Goal: Task Accomplishment & Management: Complete application form

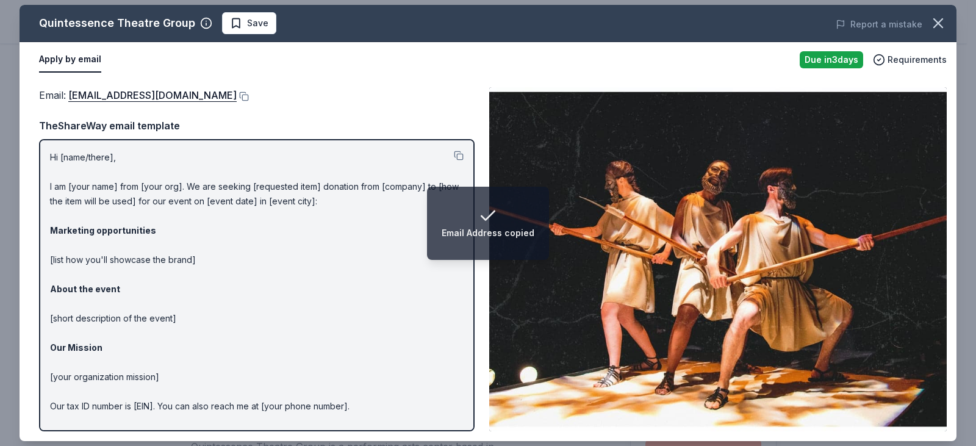
scroll to position [332, 0]
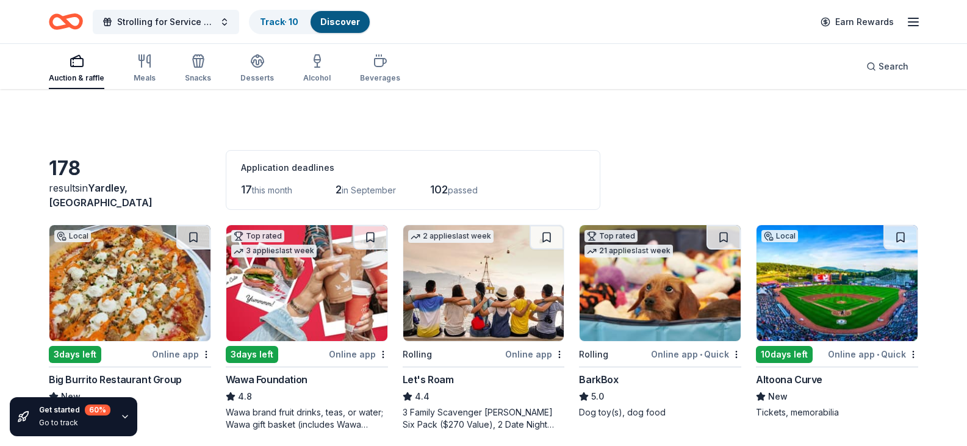
scroll to position [2270, 0]
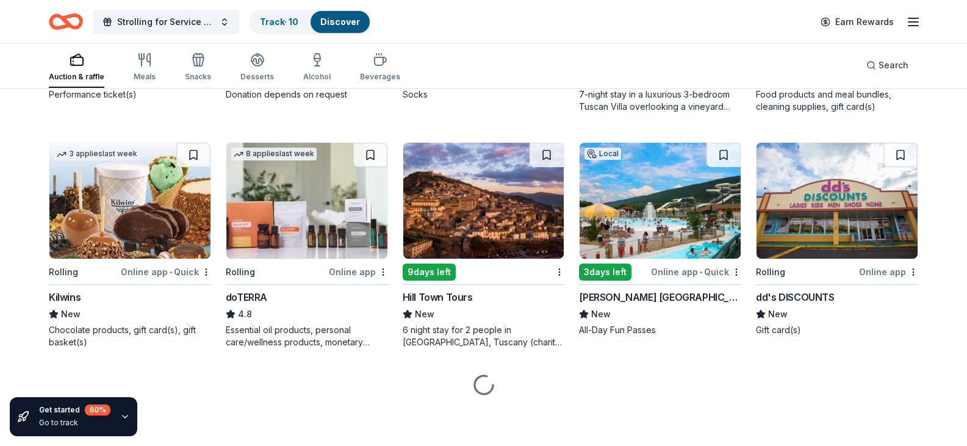
click at [257, 69] on div "Nekter Juice Bar" at bounding box center [264, 61] width 77 height 15
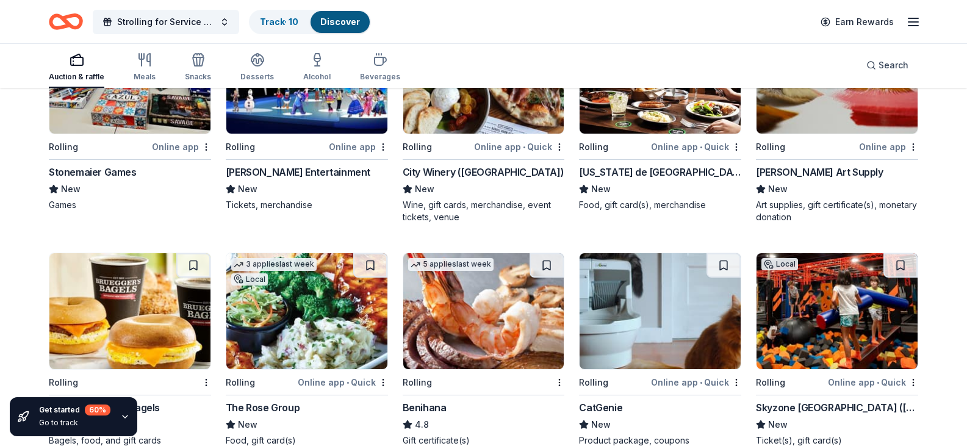
scroll to position [2549, 0]
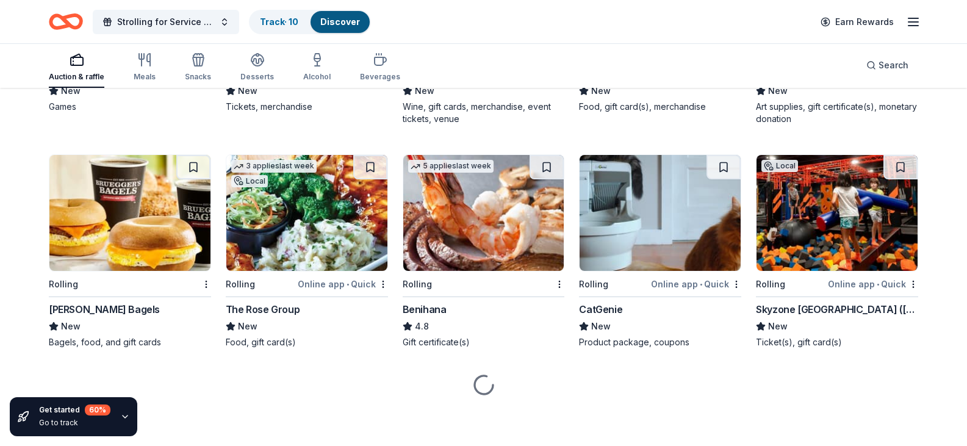
scroll to position [2771, 0]
click at [157, 212] on img at bounding box center [129, 213] width 161 height 116
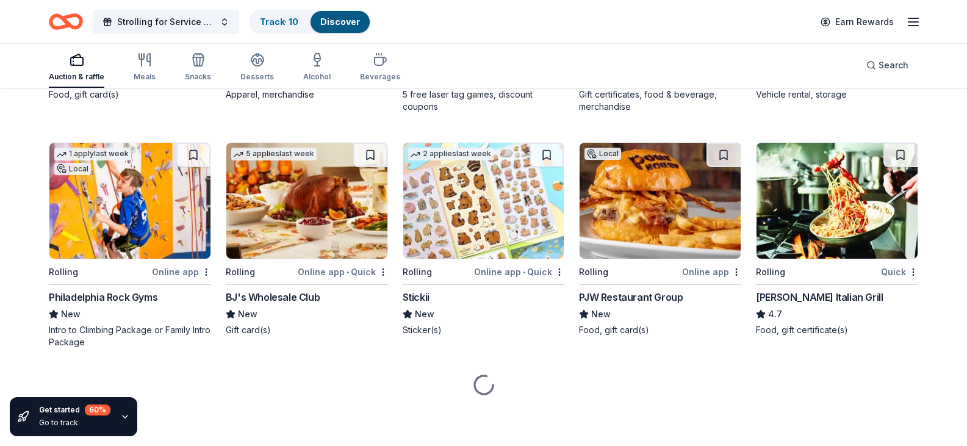
scroll to position [3184, 0]
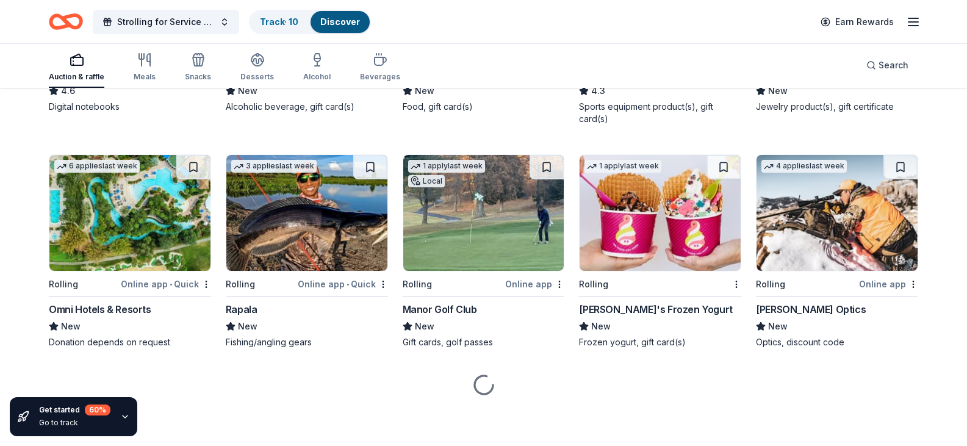
scroll to position [3805, 0]
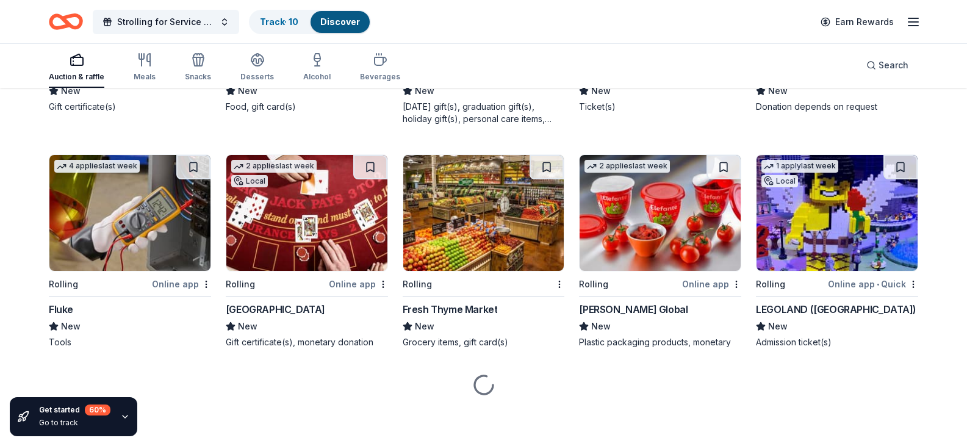
scroll to position [4171, 0]
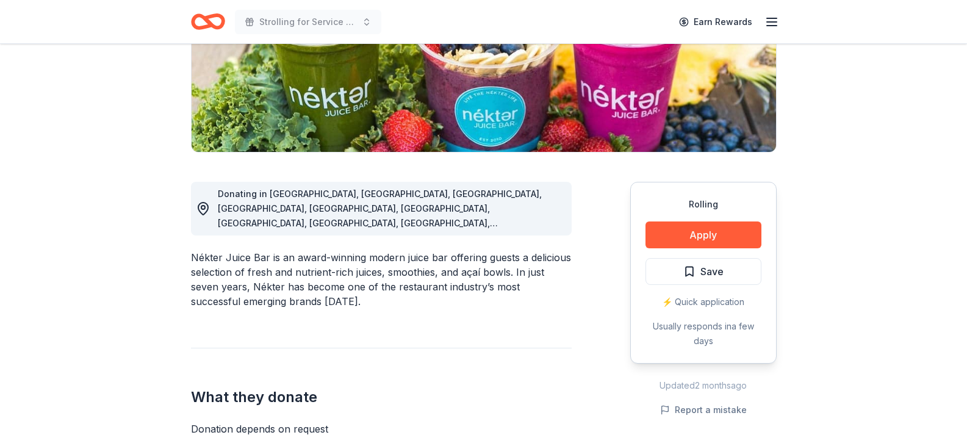
scroll to position [216, 0]
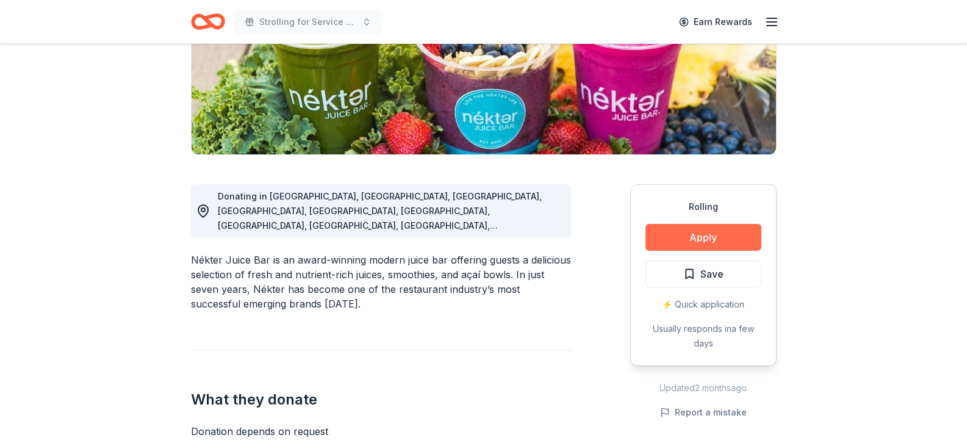
click at [720, 227] on button "Apply" at bounding box center [703, 237] width 116 height 27
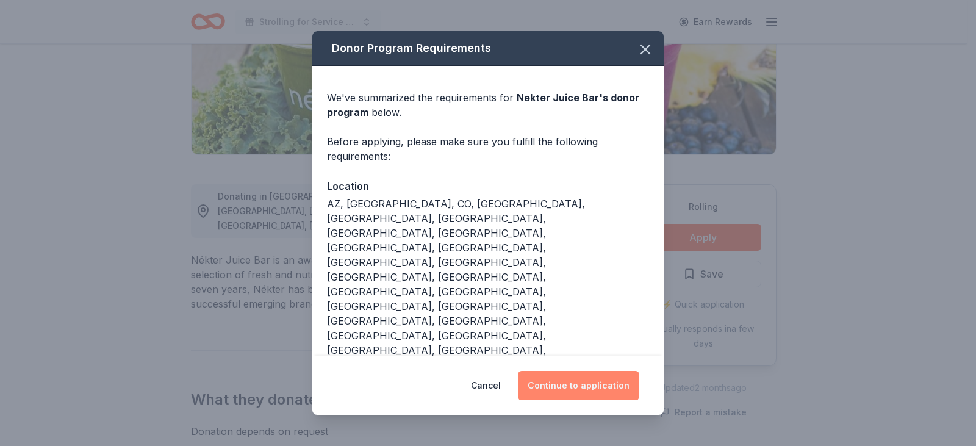
click at [578, 371] on button "Continue to application" at bounding box center [578, 385] width 121 height 29
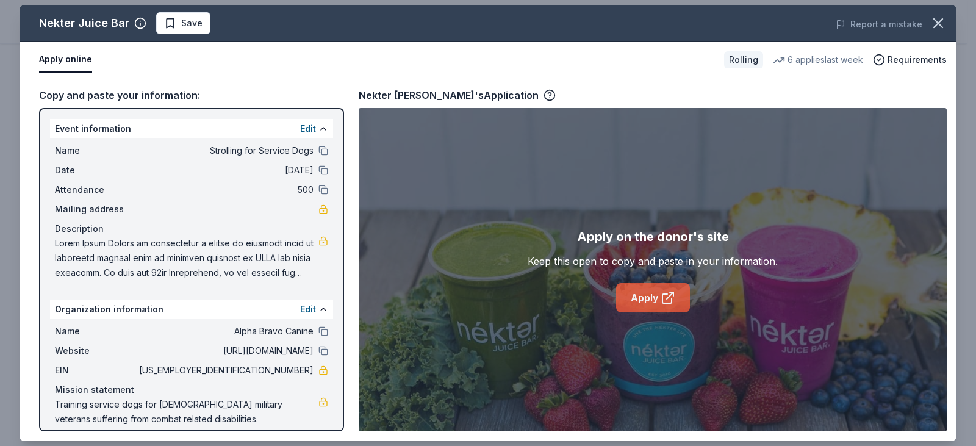
click at [637, 301] on link "Apply" at bounding box center [653, 297] width 74 height 29
click at [934, 26] on icon "button" at bounding box center [937, 23] width 17 height 17
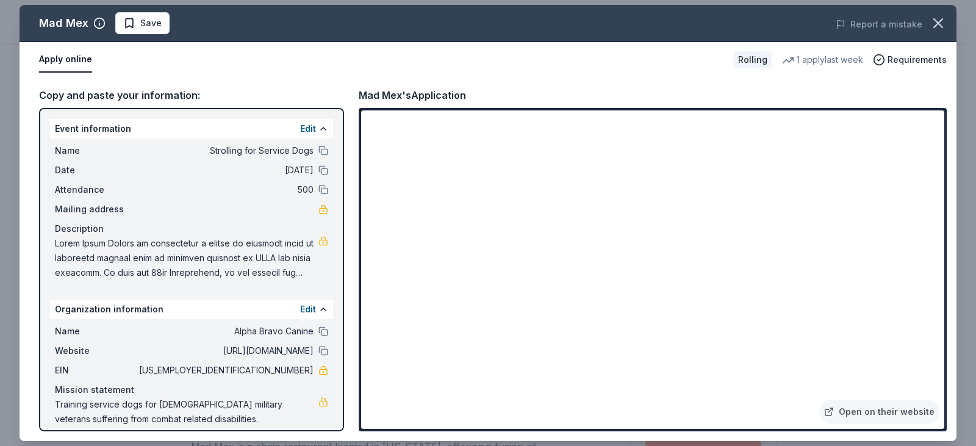
scroll to position [343, 0]
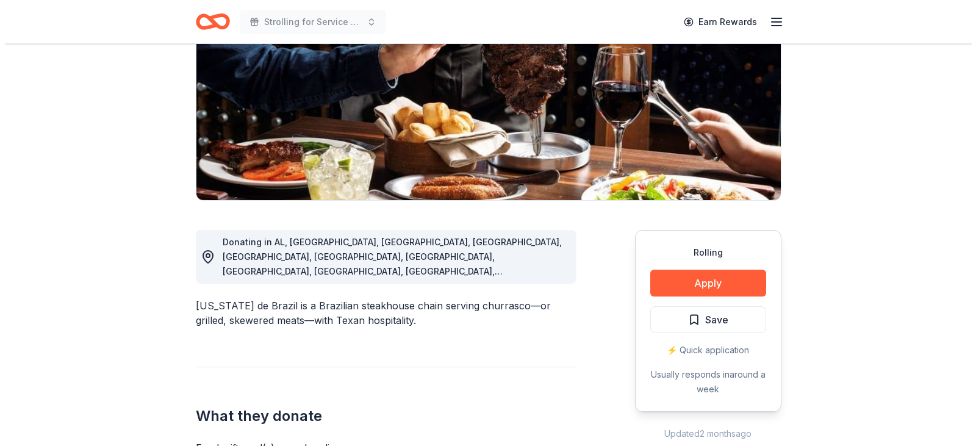
scroll to position [233, 0]
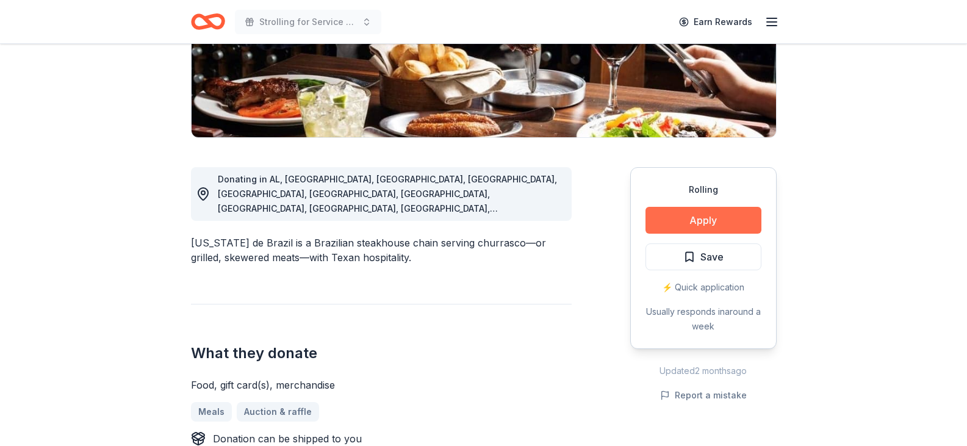
click at [715, 213] on button "Apply" at bounding box center [703, 220] width 116 height 27
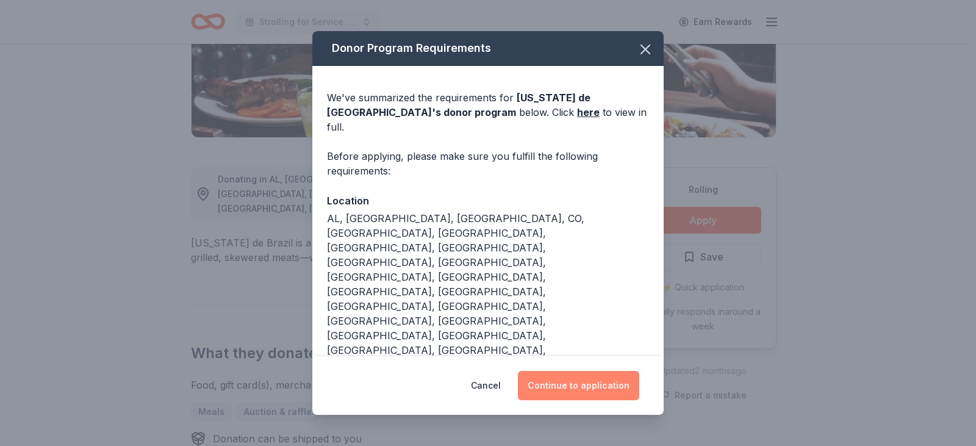
click at [593, 371] on button "Continue to application" at bounding box center [578, 385] width 121 height 29
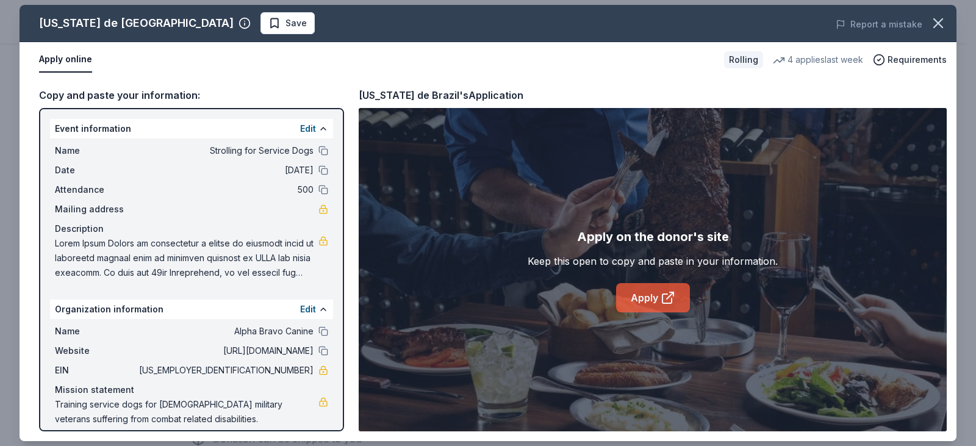
click at [646, 288] on link "Apply" at bounding box center [653, 297] width 74 height 29
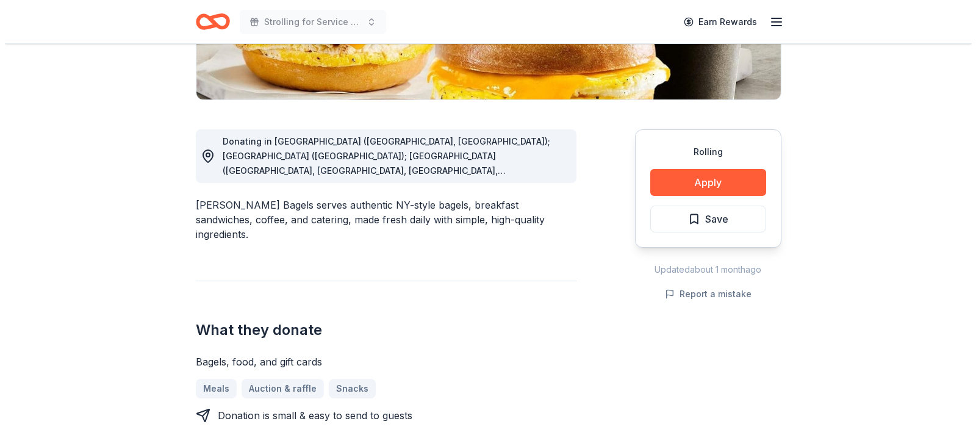
scroll to position [273, 0]
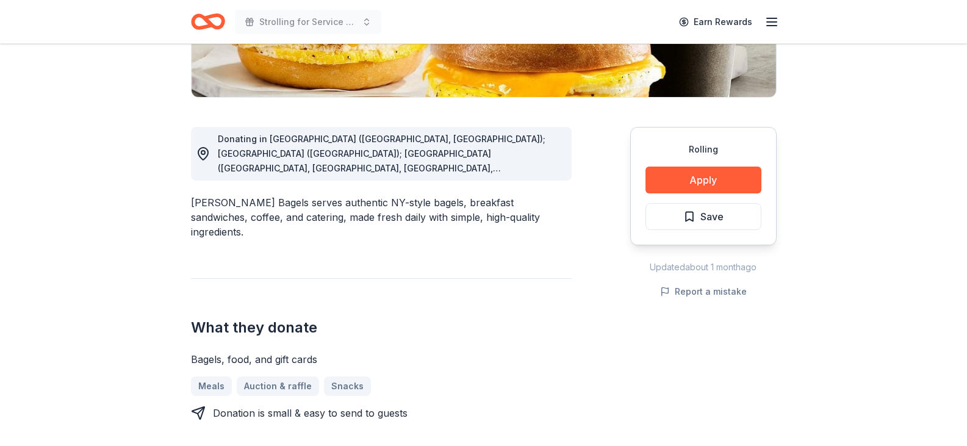
click at [530, 156] on span "Donating in [GEOGRAPHIC_DATA] ([GEOGRAPHIC_DATA], [GEOGRAPHIC_DATA]); [GEOGRAPH…" at bounding box center [389, 358] width 342 height 449
click at [682, 178] on button "Apply" at bounding box center [703, 179] width 116 height 27
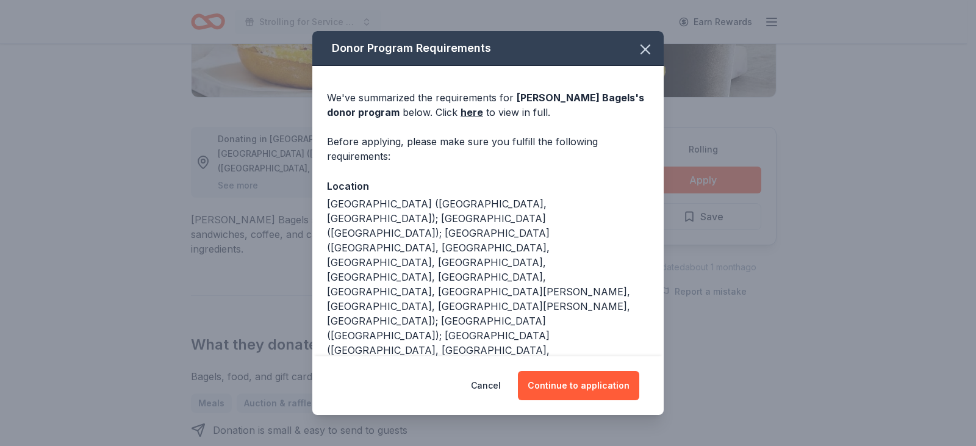
scroll to position [73, 0]
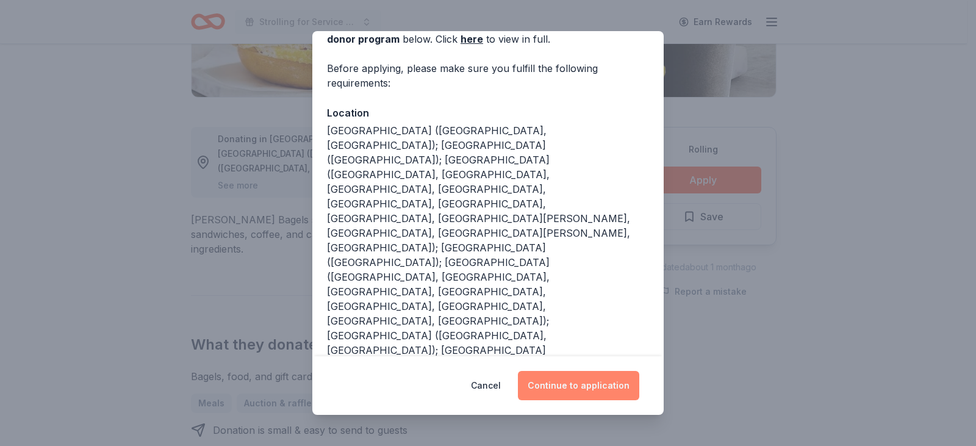
click at [580, 383] on button "Continue to application" at bounding box center [578, 385] width 121 height 29
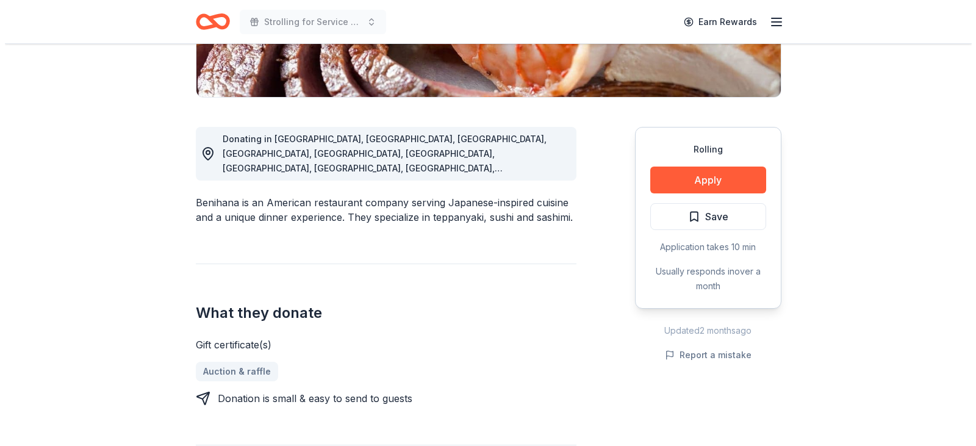
scroll to position [279, 0]
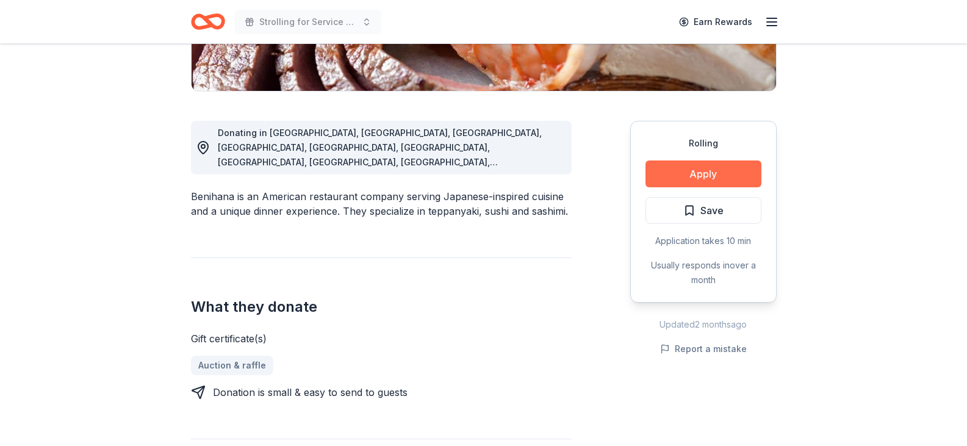
click at [704, 176] on button "Apply" at bounding box center [703, 173] width 116 height 27
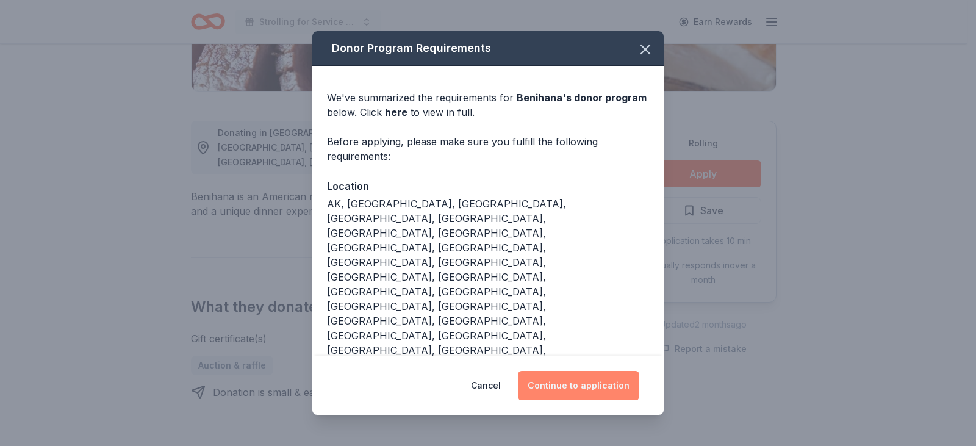
click at [581, 375] on button "Continue to application" at bounding box center [578, 385] width 121 height 29
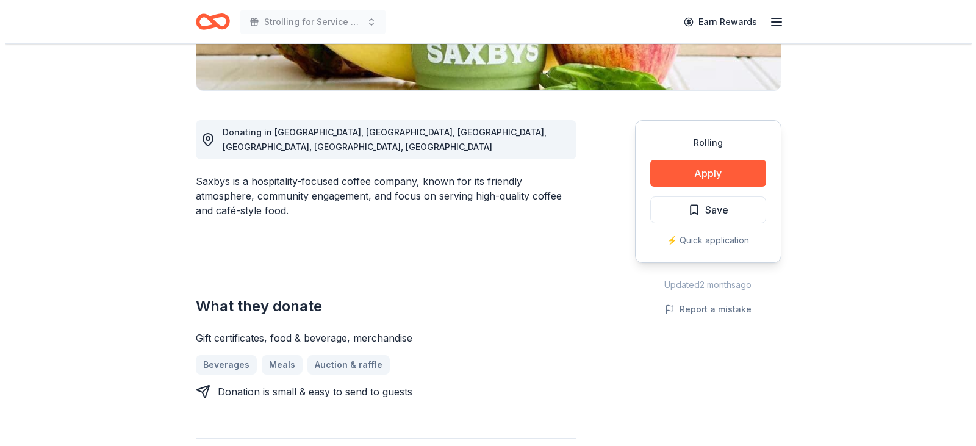
scroll to position [291, 0]
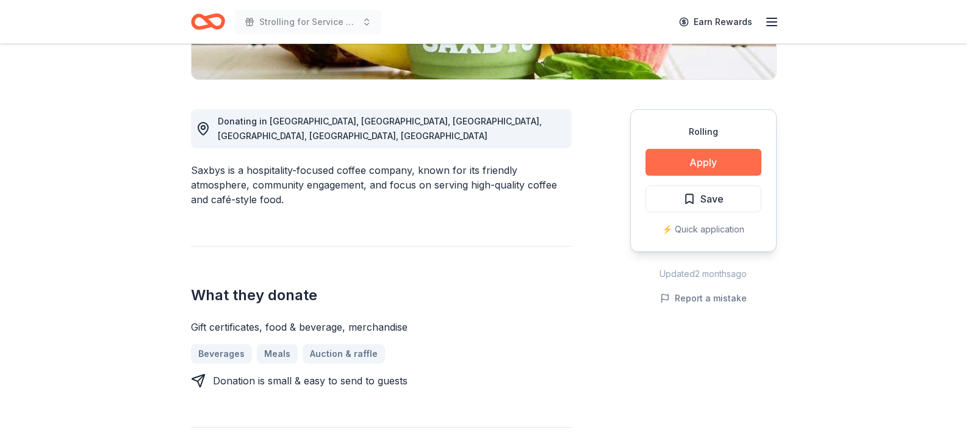
click at [730, 149] on button "Apply" at bounding box center [703, 162] width 116 height 27
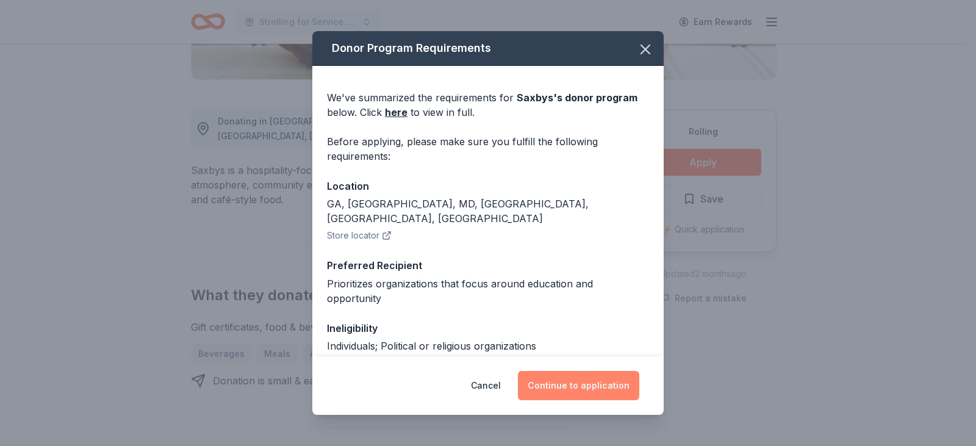
click at [570, 391] on button "Continue to application" at bounding box center [578, 385] width 121 height 29
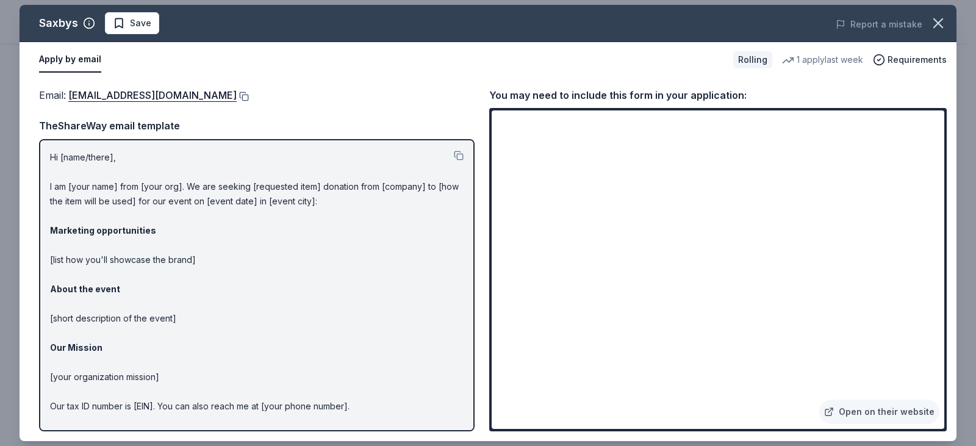
click at [237, 93] on button at bounding box center [243, 96] width 12 height 10
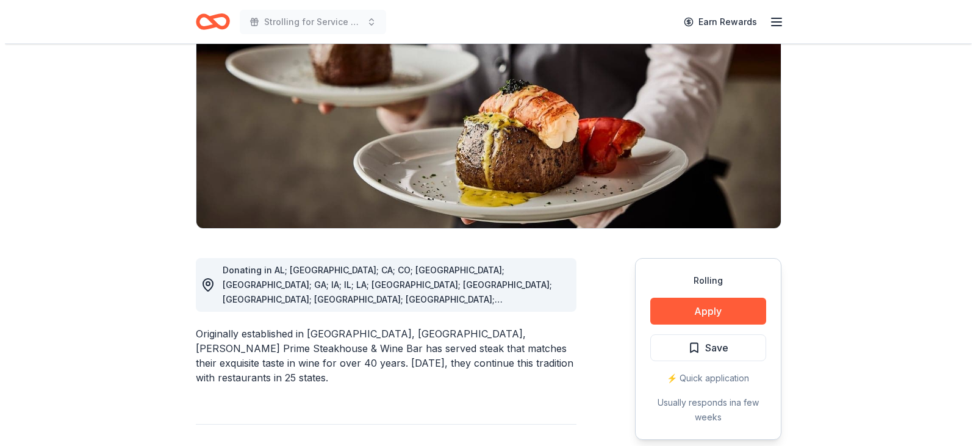
scroll to position [193, 0]
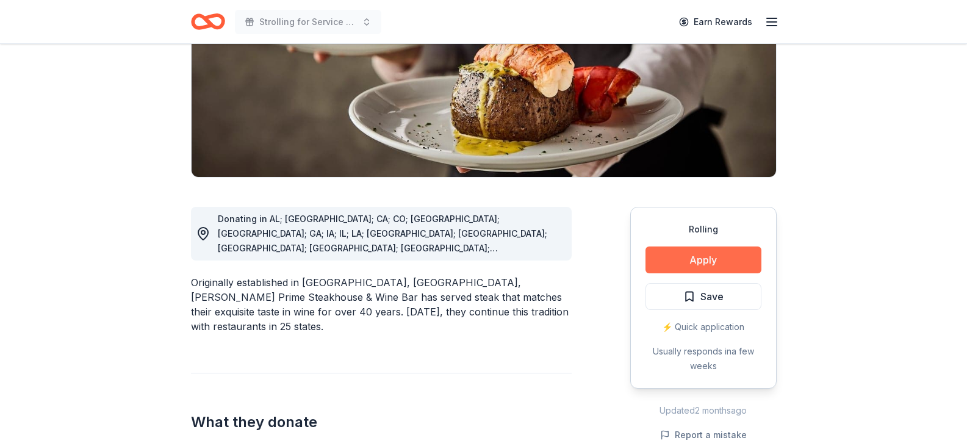
click at [701, 255] on button "Apply" at bounding box center [703, 259] width 116 height 27
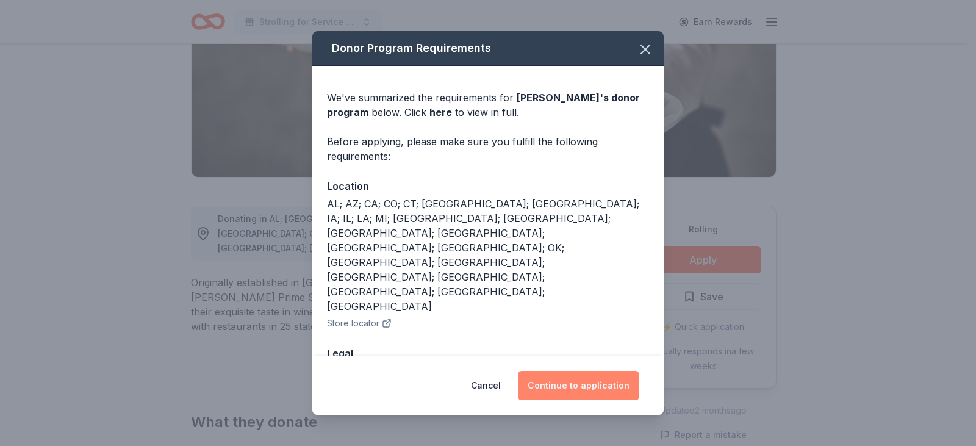
click at [586, 378] on button "Continue to application" at bounding box center [578, 385] width 121 height 29
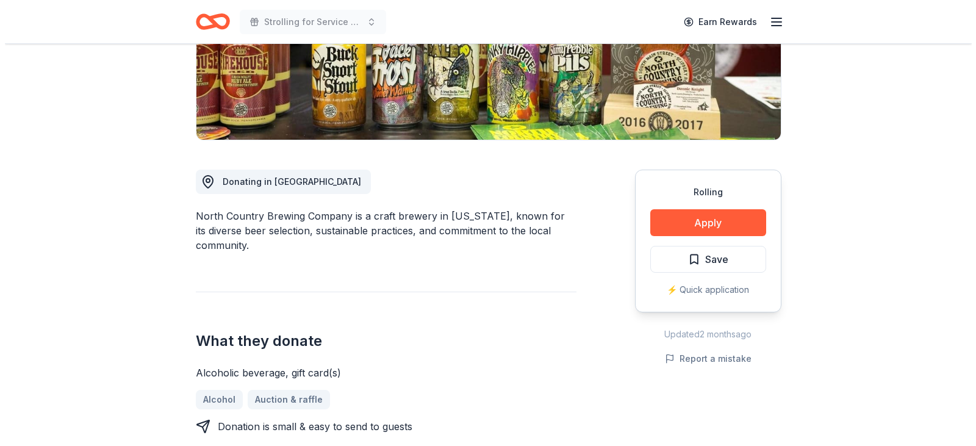
scroll to position [237, 0]
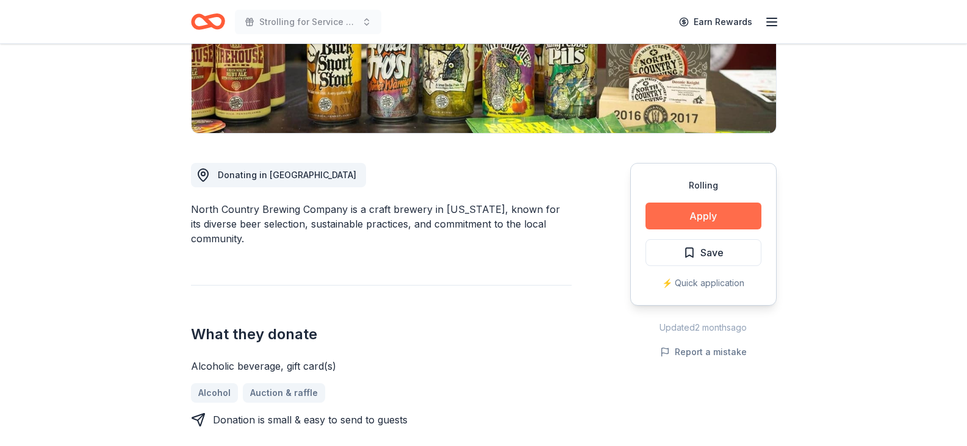
click at [702, 212] on button "Apply" at bounding box center [703, 215] width 116 height 27
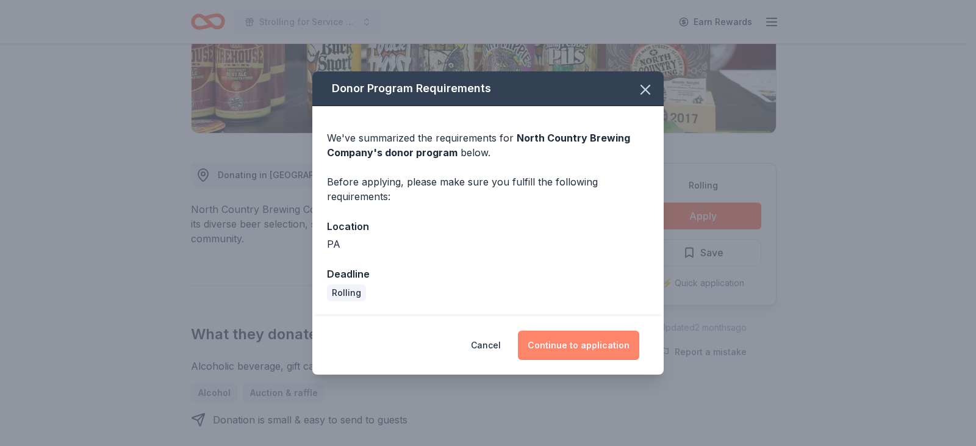
click at [573, 353] on button "Continue to application" at bounding box center [578, 345] width 121 height 29
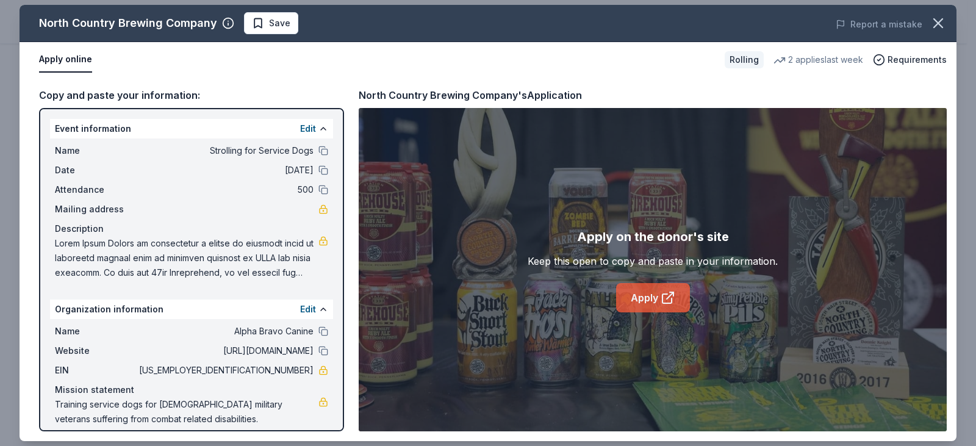
click at [658, 298] on link "Apply" at bounding box center [653, 297] width 74 height 29
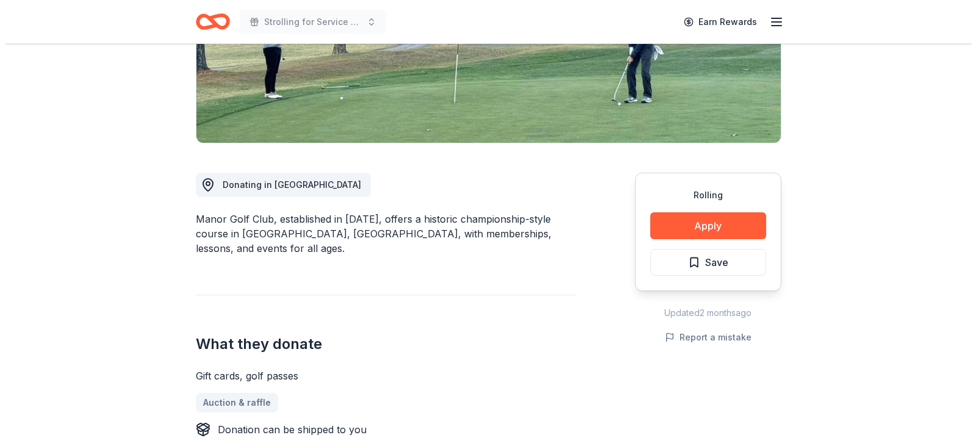
scroll to position [242, 0]
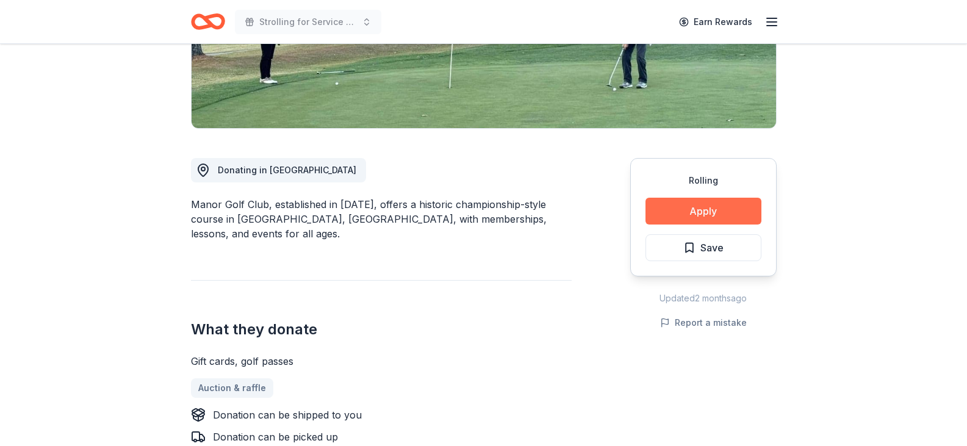
click at [682, 223] on button "Apply" at bounding box center [703, 211] width 116 height 27
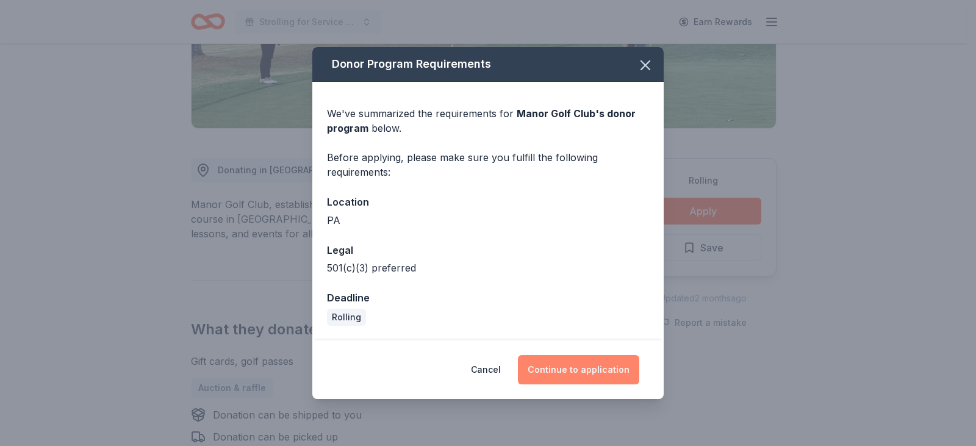
click at [575, 373] on button "Continue to application" at bounding box center [578, 369] width 121 height 29
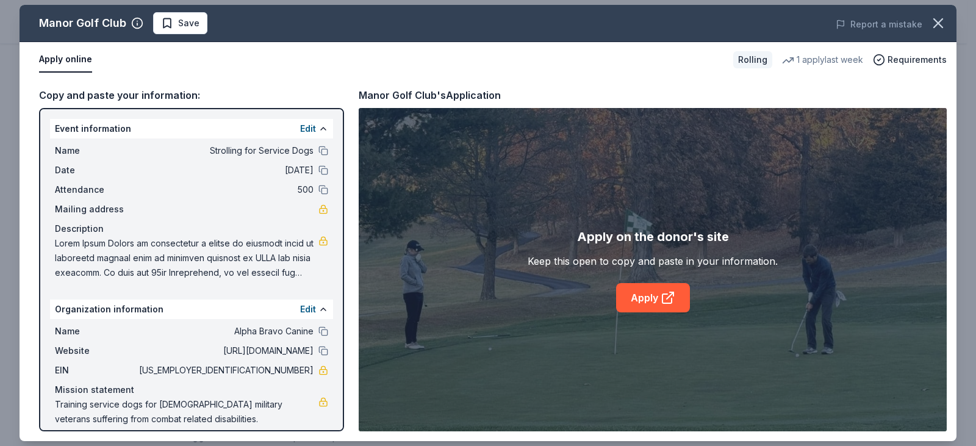
click at [575, 373] on div "Apply on the donor's site Keep this open to copy and paste in your information.…" at bounding box center [653, 269] width 588 height 323
click at [671, 288] on link "Apply" at bounding box center [653, 297] width 74 height 29
